Goal: Navigation & Orientation: Find specific page/section

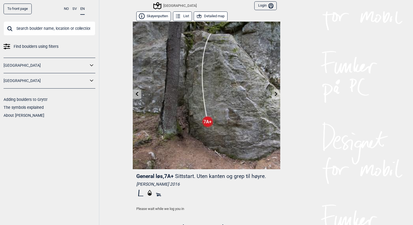
click at [207, 18] on button "Detailed map" at bounding box center [211, 16] width 34 height 10
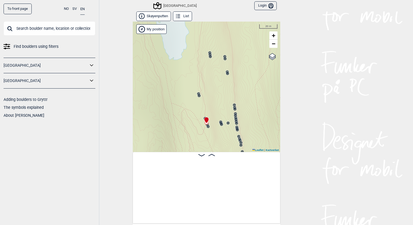
scroll to position [0, 4797]
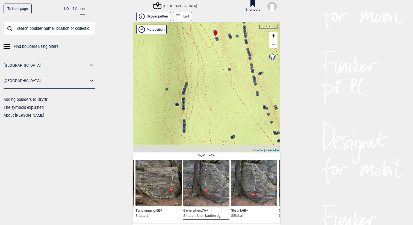
drag, startPoint x: 216, startPoint y: 127, endPoint x: 220, endPoint y: 50, distance: 77.9
click at [220, 50] on div "Speidersteinen Barnehageveggen Cowboyveggen Bølerveggen [GEOGRAPHIC_DATA]" at bounding box center [206, 87] width 147 height 130
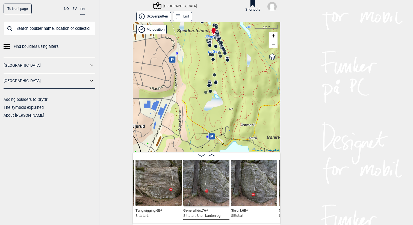
drag, startPoint x: 225, startPoint y: 77, endPoint x: 225, endPoint y: 105, distance: 27.8
click at [225, 105] on div "Speidersteinen Barnehageveggen Cowboyveggen Bølerveggen [GEOGRAPHIC_DATA]" at bounding box center [206, 87] width 147 height 130
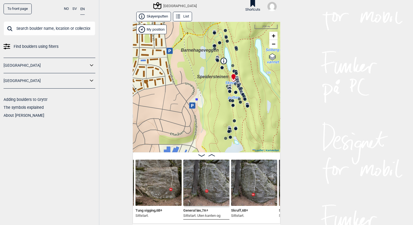
drag, startPoint x: 208, startPoint y: 58, endPoint x: 242, endPoint y: 94, distance: 49.2
click at [242, 94] on div "Speidersteinen Barnehageveggen Cowboyveggen Bølerveggen [GEOGRAPHIC_DATA]" at bounding box center [206, 87] width 147 height 130
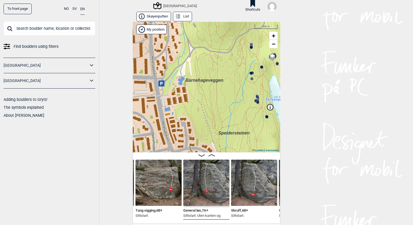
drag, startPoint x: 242, startPoint y: 94, endPoint x: 280, endPoint y: 135, distance: 56.4
click at [280, 135] on div "To front page NO SV EN Find boulders using filters [GEOGRAPHIC_DATA] [GEOGRAPHI…" at bounding box center [206, 112] width 413 height 225
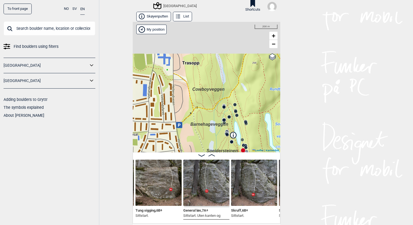
drag, startPoint x: 159, startPoint y: 71, endPoint x: 177, endPoint y: 111, distance: 43.9
click at [177, 111] on div "Speidersteinen Barnehageveggen Cowboyveggen Bølerveggen [GEOGRAPHIC_DATA]" at bounding box center [206, 87] width 147 height 130
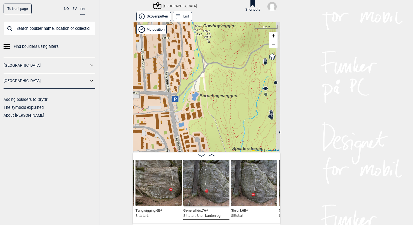
drag, startPoint x: 200, startPoint y: 90, endPoint x: 194, endPoint y: 32, distance: 59.0
click at [194, 32] on div "Speidersteinen Barnehageveggen Cowboyveggen Bølerveggen [GEOGRAPHIC_DATA]" at bounding box center [206, 87] width 147 height 130
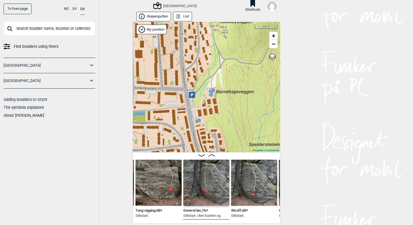
scroll to position [61, 0]
